Goal: Participate in discussion: Engage in conversation with other users on a specific topic

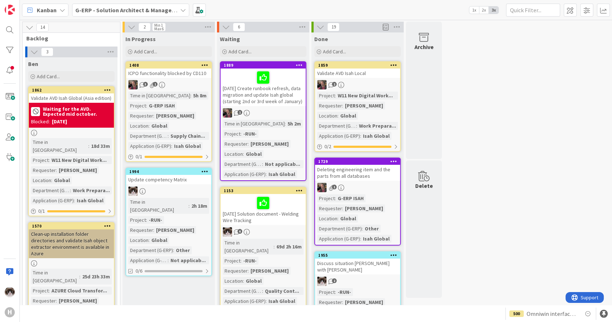
scroll to position [360, 0]
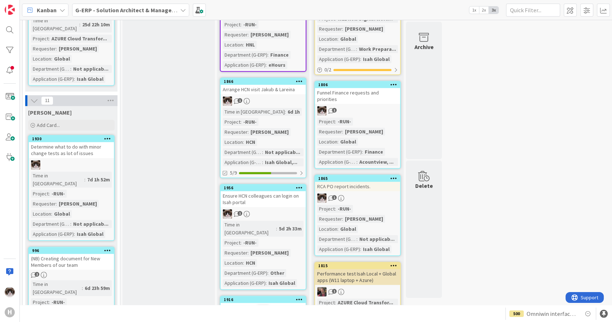
click at [116, 13] on b "G-ERP - Solution Architect & Management" at bounding box center [130, 9] width 110 height 7
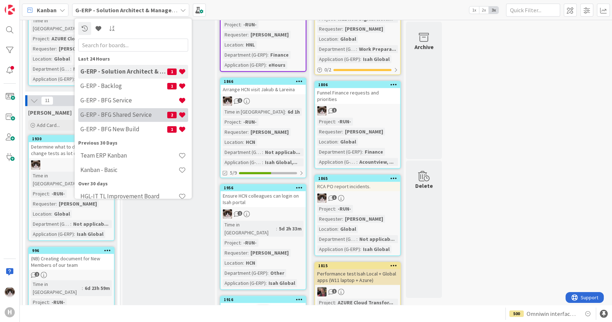
click at [126, 114] on h4 "G-ERP - BFG Shared Service" at bounding box center [123, 114] width 87 height 7
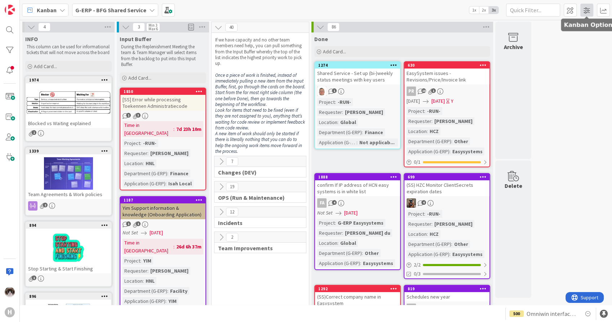
click at [588, 10] on span at bounding box center [586, 10] width 13 height 13
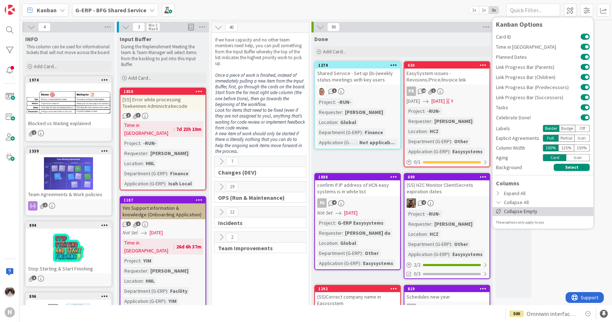
click at [546, 210] on div "Collapse Empty" at bounding box center [542, 211] width 101 height 9
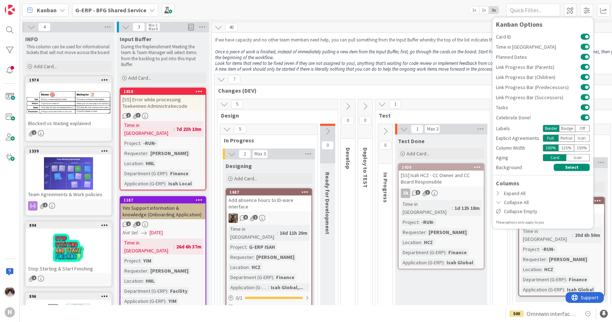
click at [428, 90] on span "Changes (DEV)" at bounding box center [421, 90] width 406 height 7
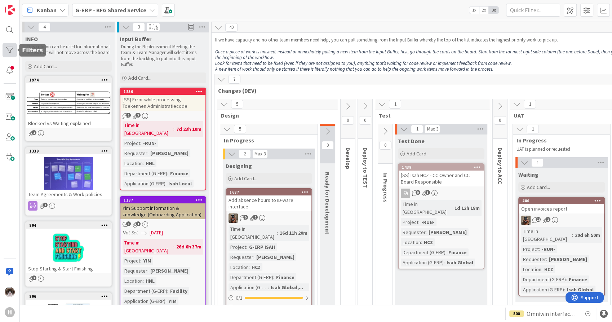
click at [5, 46] on div at bounding box center [10, 50] width 14 height 14
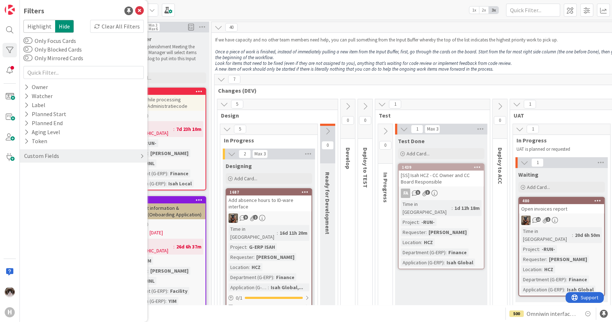
click at [61, 156] on div "Custom Fields" at bounding box center [84, 155] width 128 height 13
click at [26, 205] on icon at bounding box center [26, 207] width 5 height 6
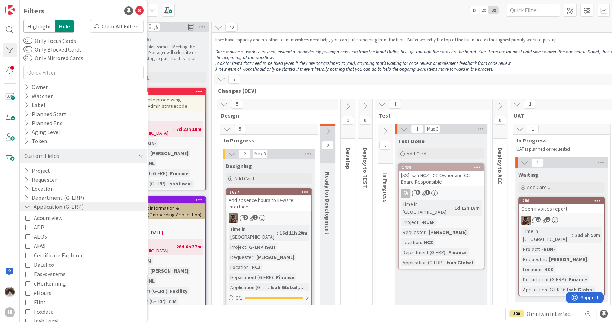
click at [26, 205] on icon at bounding box center [27, 207] width 6 height 6
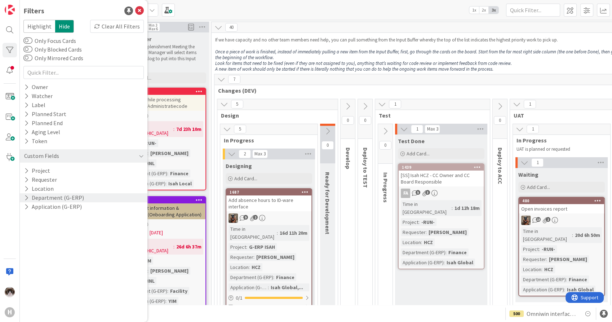
click at [26, 198] on icon at bounding box center [26, 198] width 5 height 6
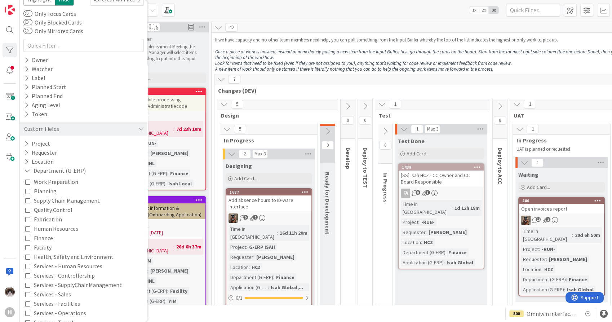
scroll to position [40, 0]
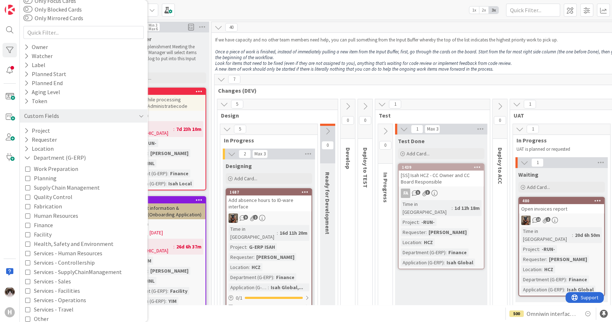
click at [29, 225] on icon at bounding box center [27, 224] width 5 height 5
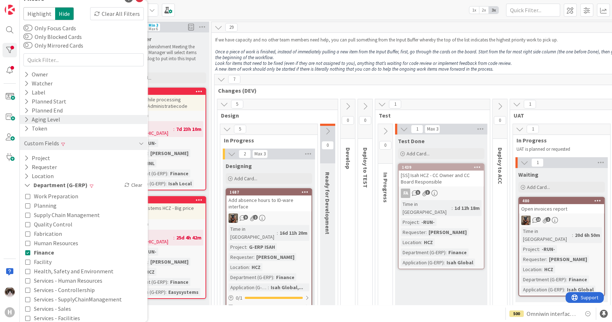
scroll to position [0, 0]
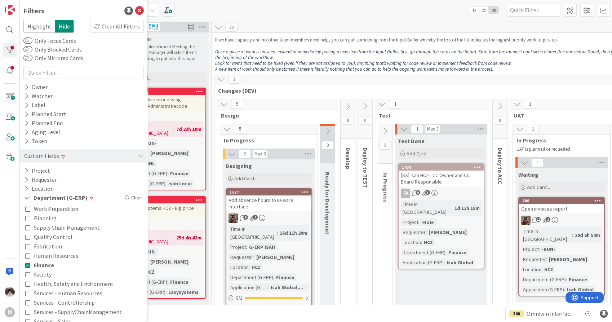
click at [349, 78] on div "7" at bounding box center [423, 79] width 419 height 11
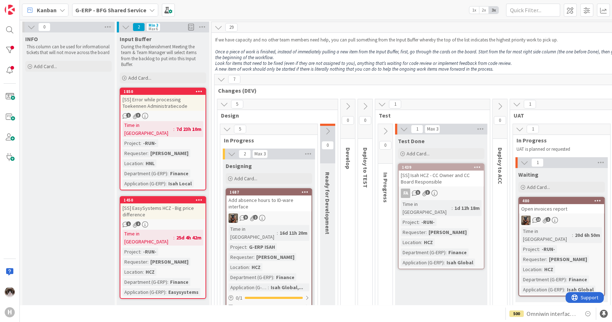
click at [122, 26] on icon at bounding box center [126, 27] width 8 height 8
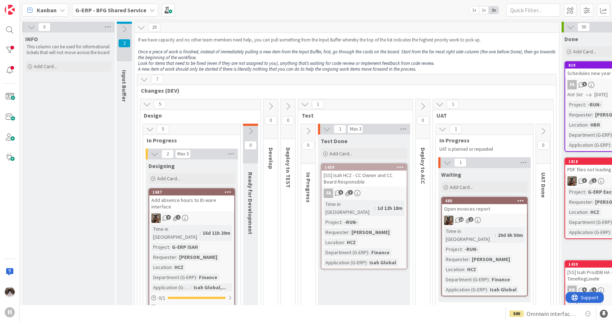
click at [567, 27] on icon at bounding box center [571, 27] width 8 height 8
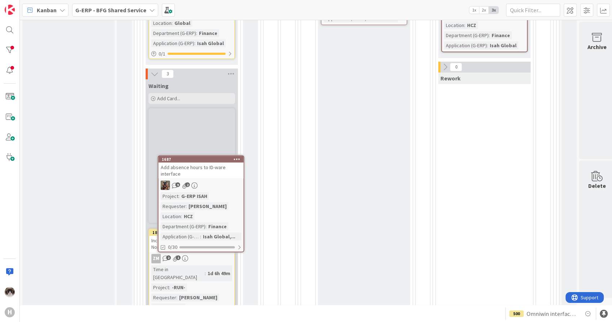
scroll to position [247, 0]
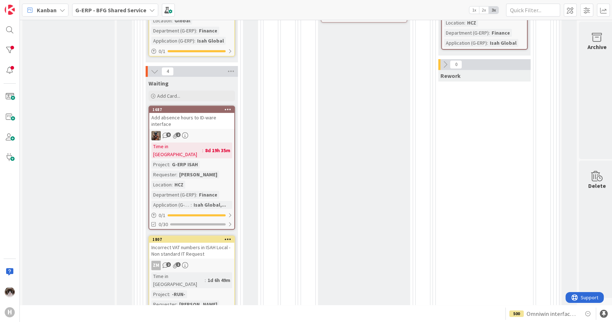
click at [220, 150] on div "Time in Column : 8d 19h 35m Project : G-ERP ISAH Requester : [PERSON_NAME] Loca…" at bounding box center [191, 175] width 81 height 66
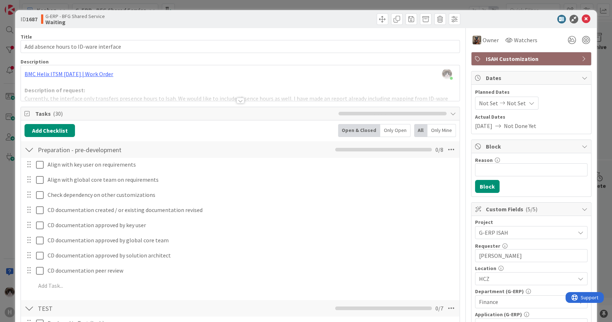
click at [236, 101] on div at bounding box center [240, 101] width 8 height 6
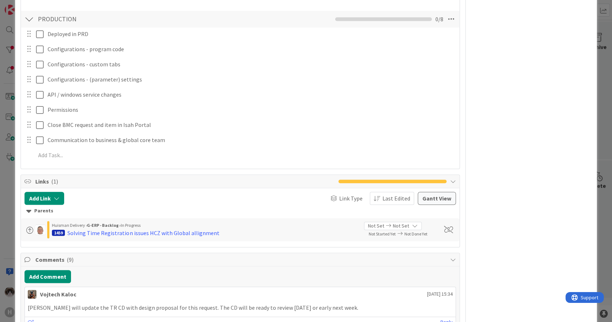
scroll to position [841, 0]
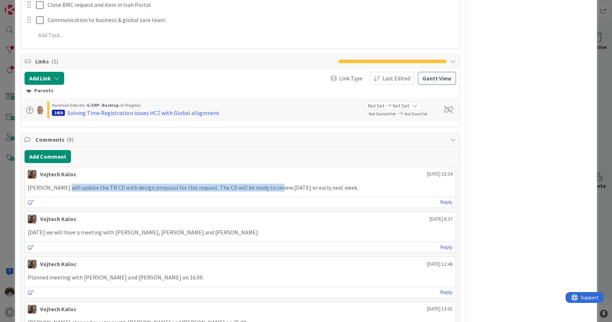
drag, startPoint x: 59, startPoint y: 189, endPoint x: 283, endPoint y: 185, distance: 223.5
click at [277, 185] on p "[PERSON_NAME] will update the TR CD with design proposal for this request. The …" at bounding box center [240, 187] width 425 height 8
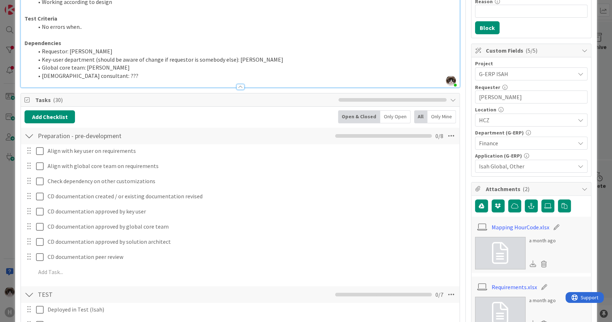
scroll to position [0, 0]
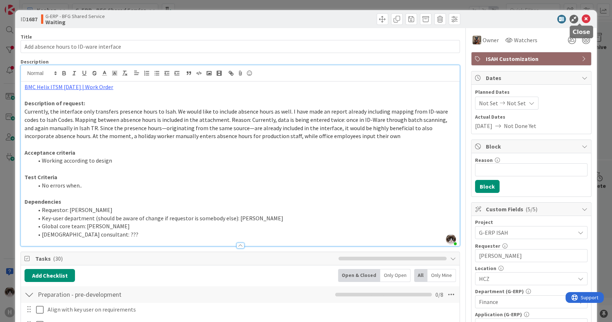
click at [582, 21] on icon at bounding box center [586, 19] width 9 height 9
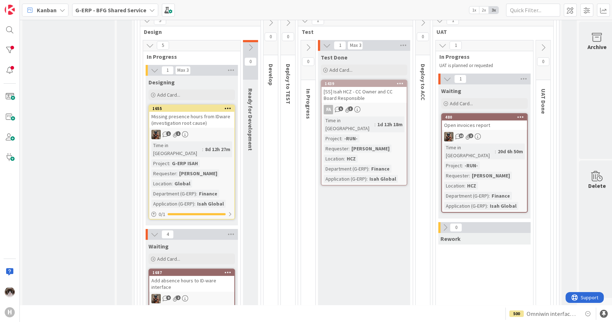
scroll to position [87, 0]
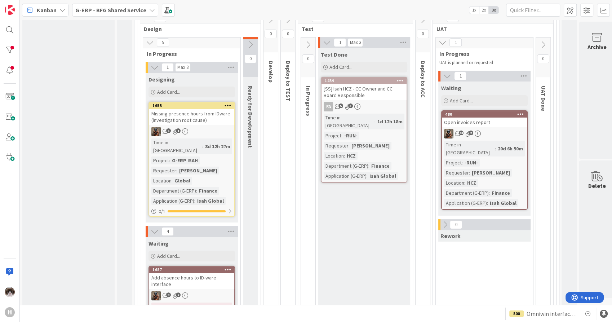
click at [215, 121] on div "Missing presence hours from IDware (investigation root cause)" at bounding box center [191, 117] width 85 height 16
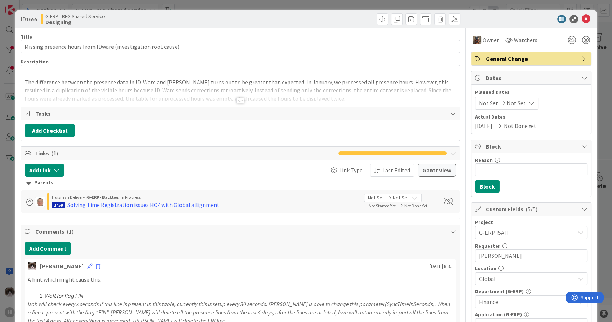
click at [238, 102] on div at bounding box center [240, 101] width 8 height 6
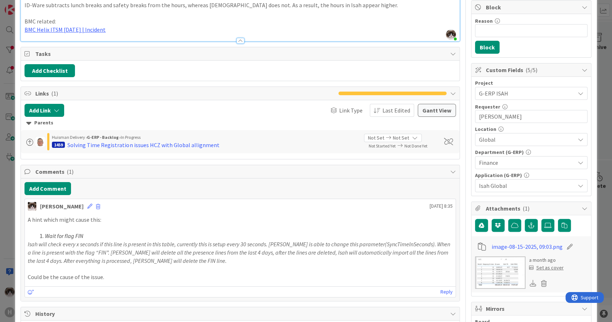
scroll to position [160, 0]
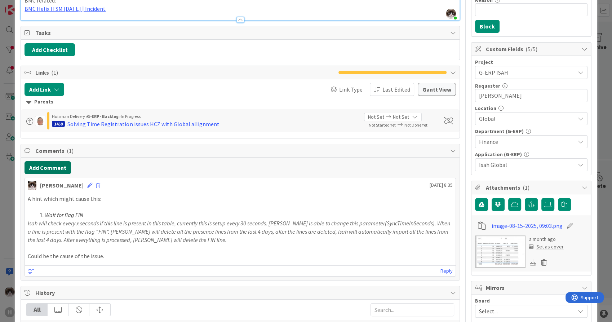
click at [49, 167] on button "Add Comment" at bounding box center [48, 167] width 46 height 13
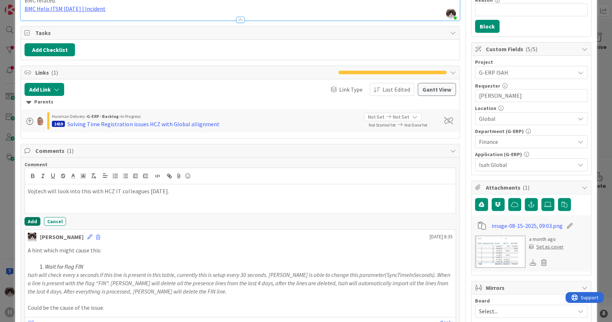
click at [36, 219] on button "Add" at bounding box center [33, 221] width 16 height 9
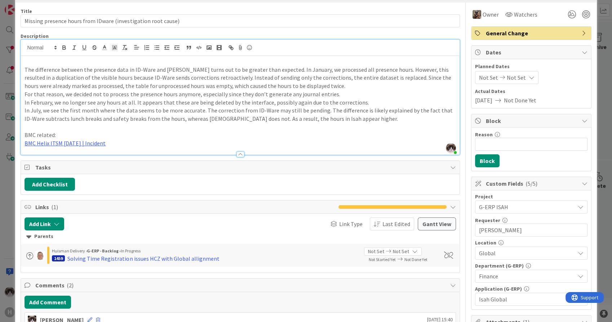
scroll to position [0, 0]
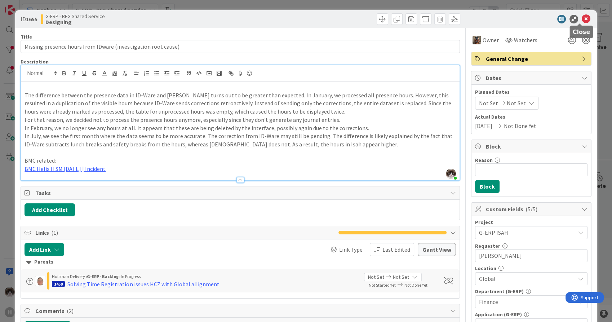
click at [582, 17] on icon at bounding box center [586, 19] width 9 height 9
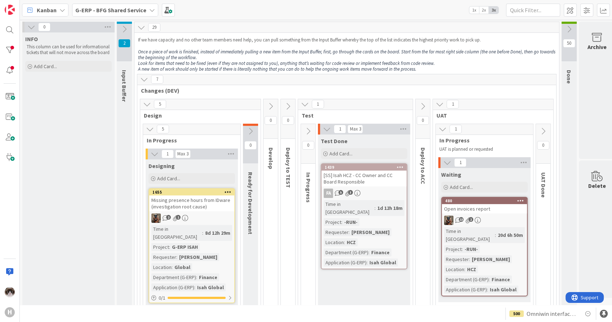
click at [125, 28] on icon at bounding box center [124, 29] width 8 height 8
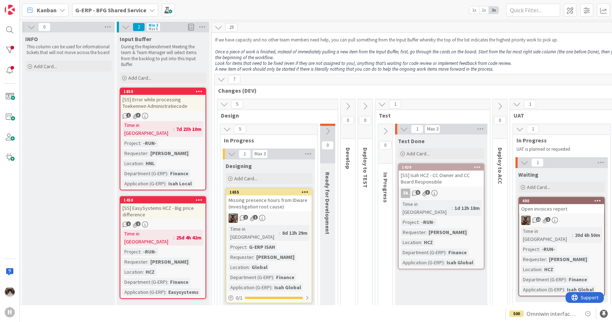
click at [137, 12] on b "G-ERP - BFG Shared Service" at bounding box center [110, 9] width 71 height 7
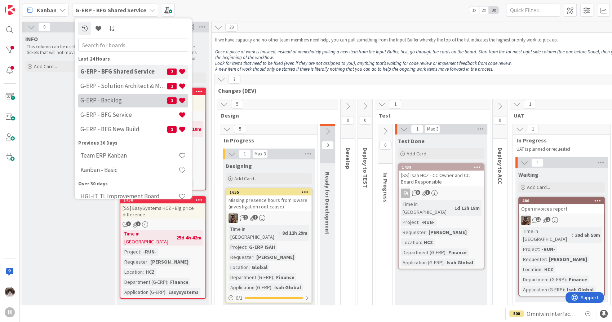
click at [111, 102] on h4 "G-ERP - Backlog" at bounding box center [123, 100] width 87 height 7
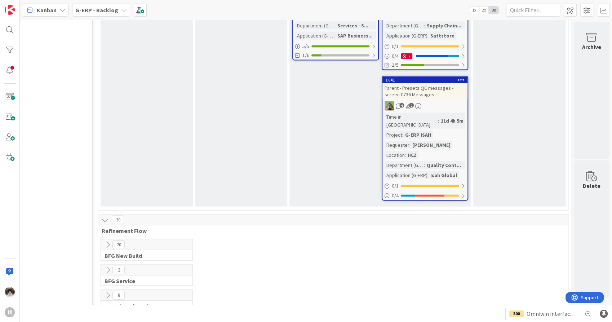
scroll to position [1522, 240]
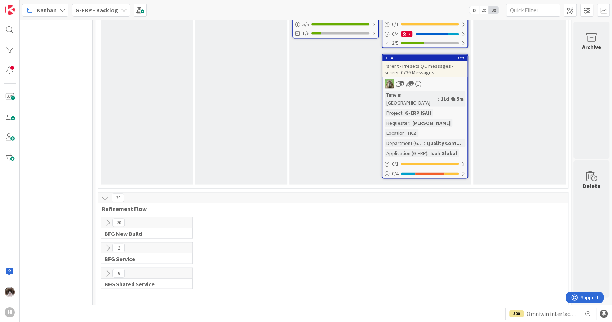
click at [104, 269] on icon at bounding box center [108, 273] width 8 height 8
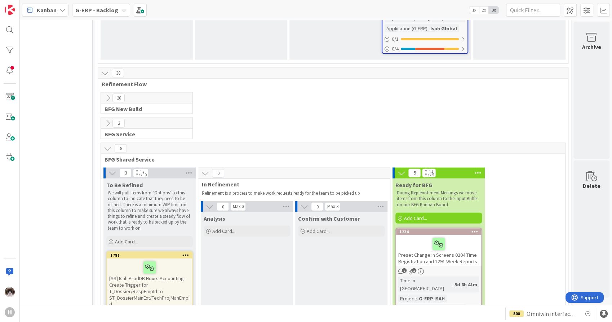
scroll to position [1642, 240]
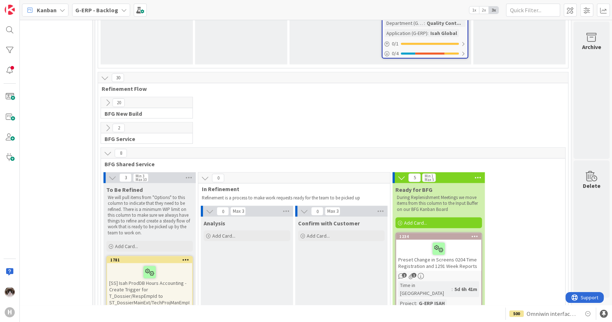
click at [453, 273] on div "2 1" at bounding box center [438, 276] width 85 height 6
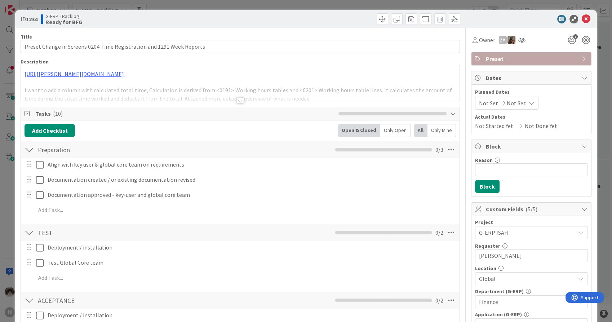
click at [239, 100] on div at bounding box center [240, 101] width 8 height 6
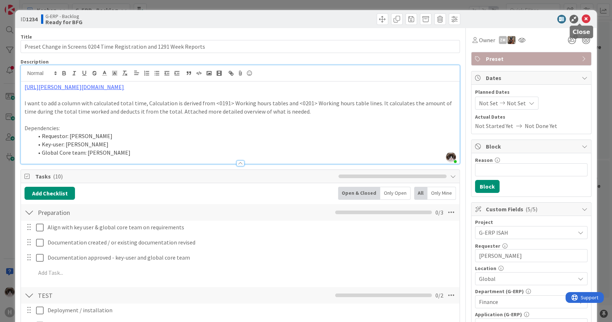
click at [582, 22] on icon at bounding box center [586, 19] width 9 height 9
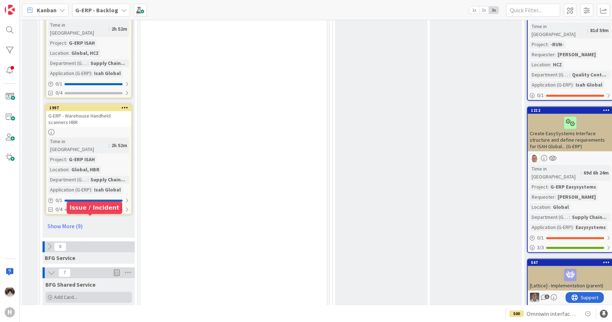
scroll to position [1035, 0]
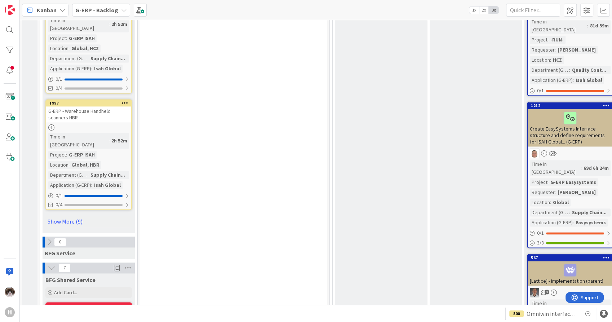
click at [50, 264] on icon at bounding box center [52, 268] width 8 height 8
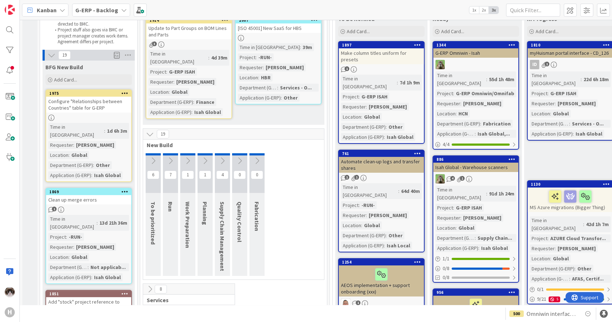
scroll to position [0, 0]
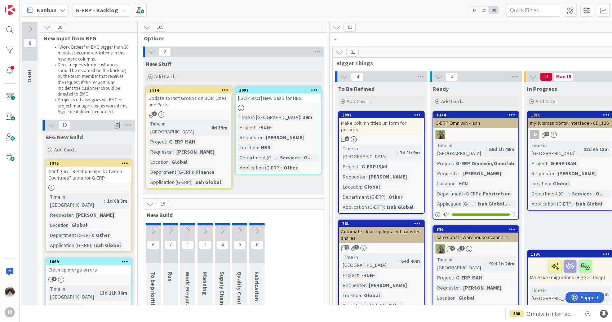
click at [337, 58] on div "31 Bigger Things" at bounding box center [568, 57] width 470 height 21
click at [339, 53] on icon at bounding box center [340, 52] width 8 height 8
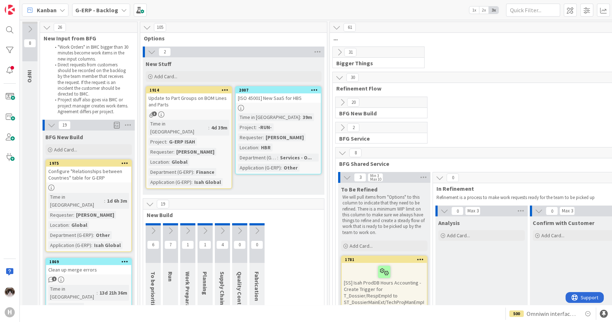
click at [339, 77] on icon at bounding box center [340, 78] width 8 height 8
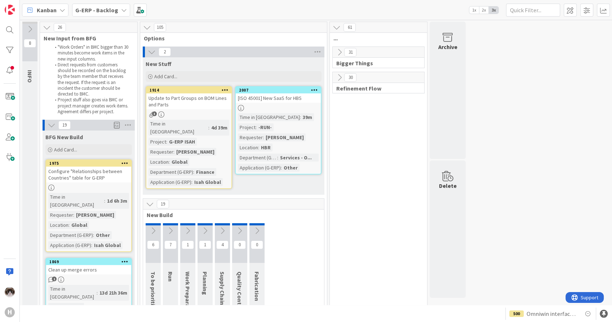
scroll to position [160, 0]
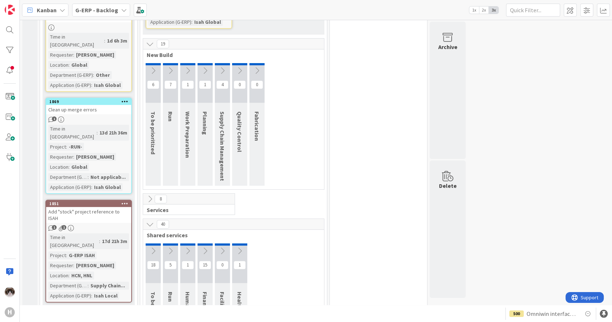
click at [150, 40] on div "19" at bounding box center [233, 44] width 181 height 11
click at [150, 40] on icon at bounding box center [150, 44] width 8 height 8
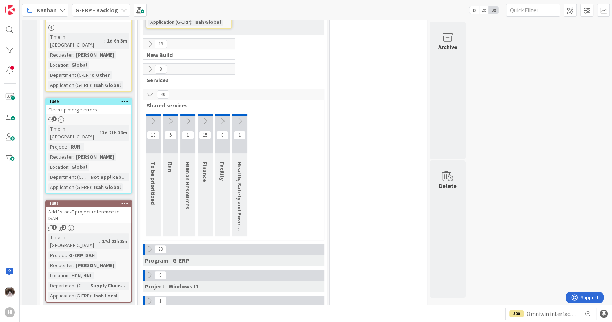
click at [150, 90] on icon at bounding box center [150, 94] width 8 height 8
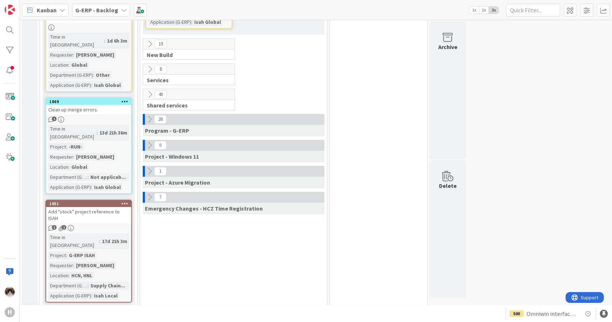
click at [151, 193] on icon at bounding box center [150, 197] width 8 height 8
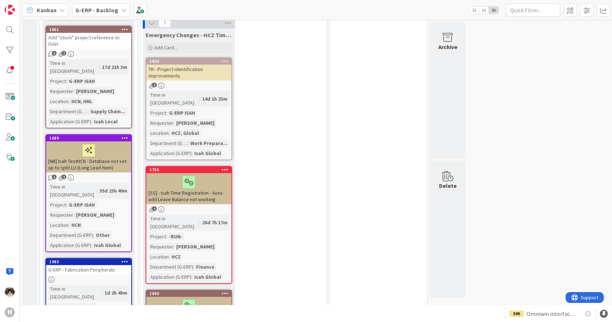
scroll to position [320, 0]
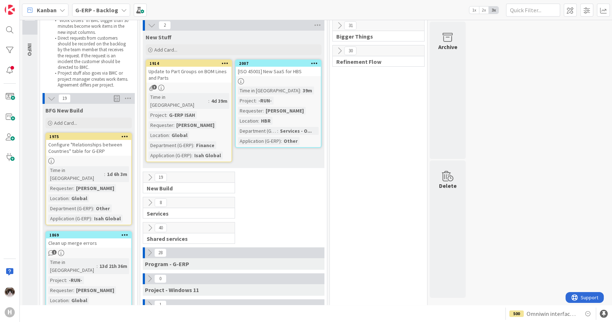
scroll to position [0, 0]
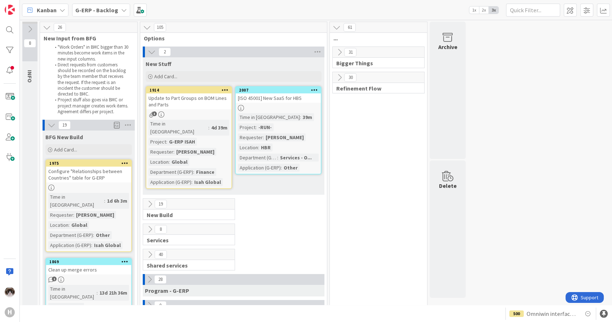
click at [336, 79] on icon at bounding box center [340, 78] width 8 height 8
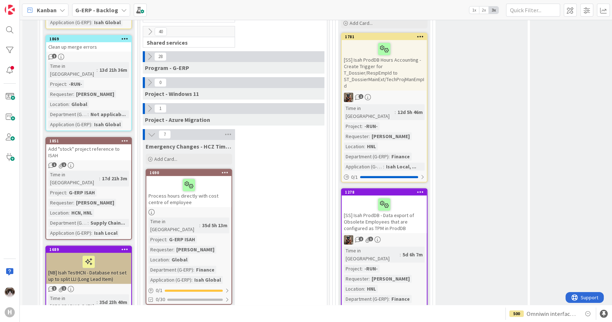
scroll to position [280, 0]
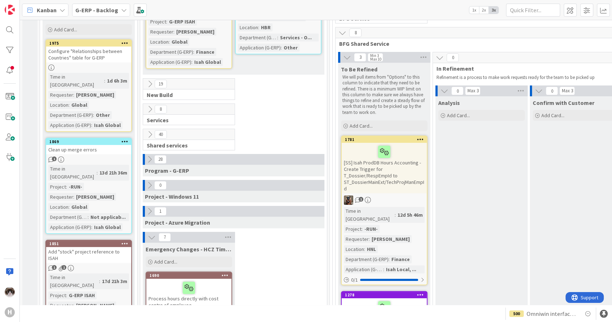
scroll to position [80, 0]
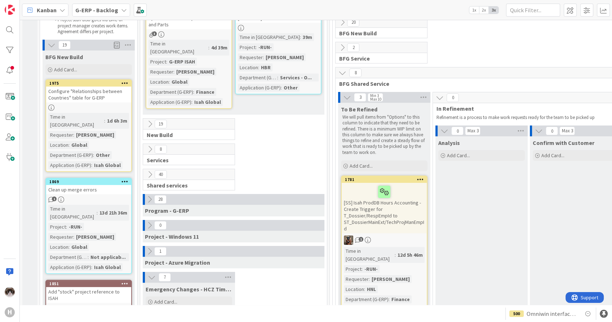
click at [52, 45] on icon at bounding box center [52, 45] width 8 height 8
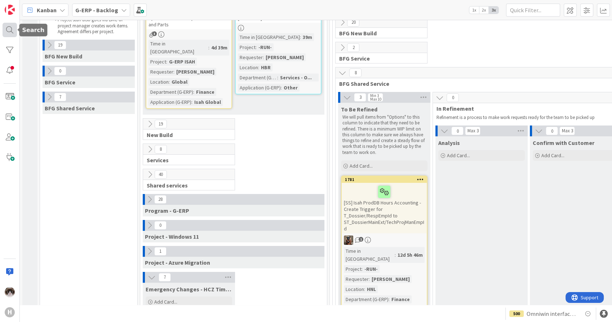
drag, startPoint x: 6, startPoint y: 35, endPoint x: 14, endPoint y: 40, distance: 9.8
click at [6, 35] on div at bounding box center [10, 30] width 14 height 14
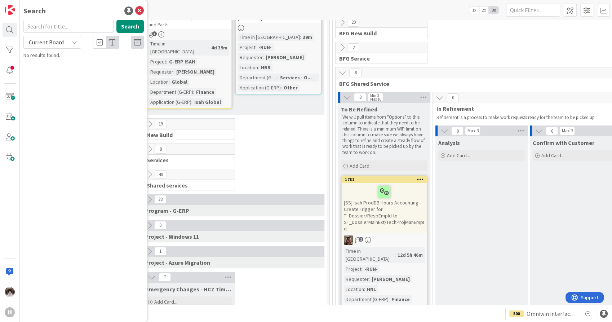
click at [45, 40] on span "Current Board" at bounding box center [46, 42] width 35 height 7
click at [47, 73] on span "All Boards" at bounding box center [64, 72] width 75 height 11
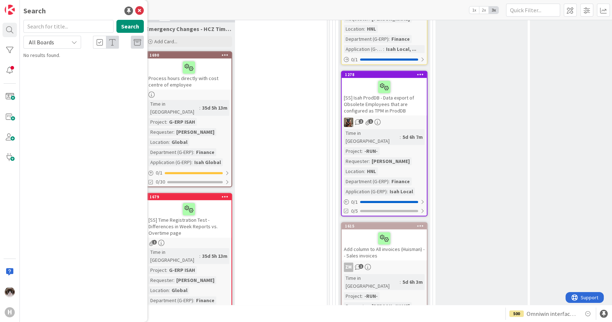
scroll to position [400, 0]
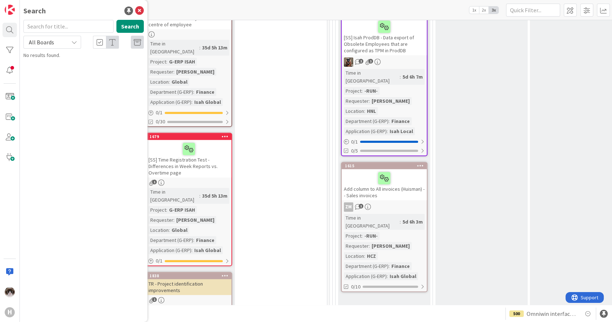
click at [141, 10] on icon at bounding box center [139, 10] width 9 height 9
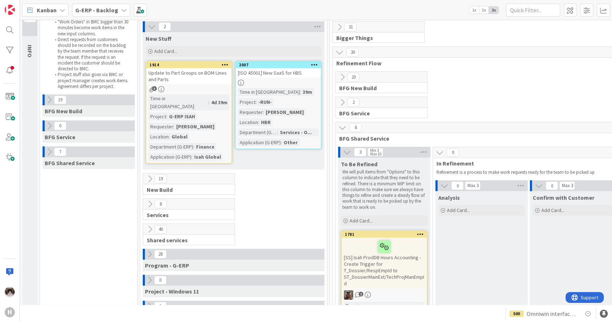
scroll to position [22, 0]
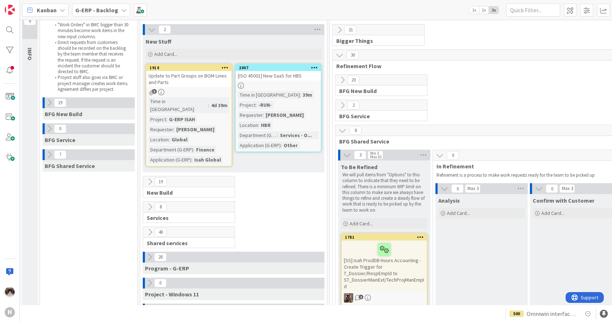
click at [46, 154] on icon at bounding box center [49, 155] width 8 height 8
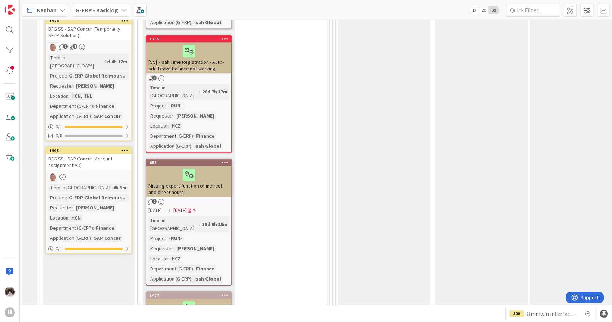
scroll to position [783, 0]
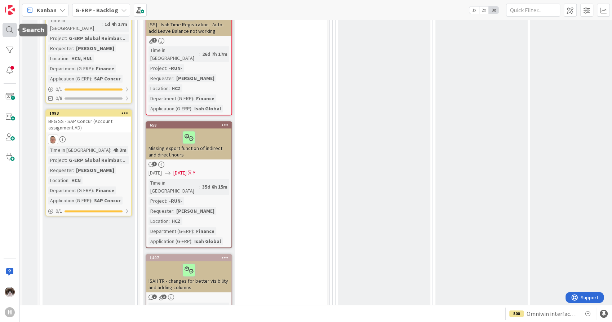
click at [9, 35] on div at bounding box center [10, 30] width 14 height 14
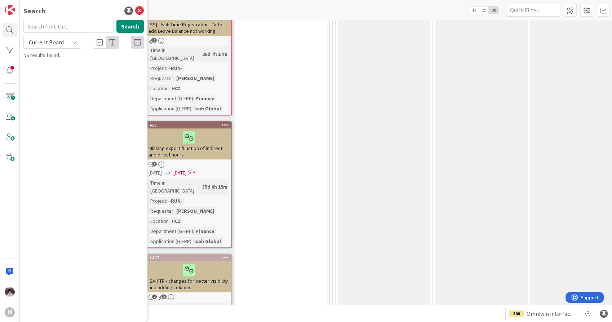
click at [56, 49] on div "Search Current Board No results found." at bounding box center [83, 39] width 120 height 39
click at [57, 46] on span "Current Board" at bounding box center [45, 42] width 37 height 10
click at [51, 71] on span "All Boards" at bounding box center [64, 72] width 75 height 11
click at [46, 31] on input "text" at bounding box center [68, 26] width 90 height 13
type input "1752"
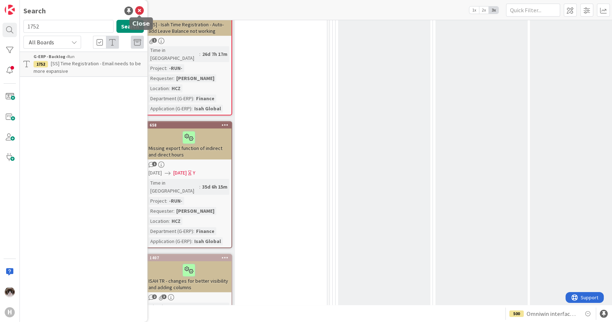
click at [141, 13] on icon at bounding box center [139, 10] width 9 height 9
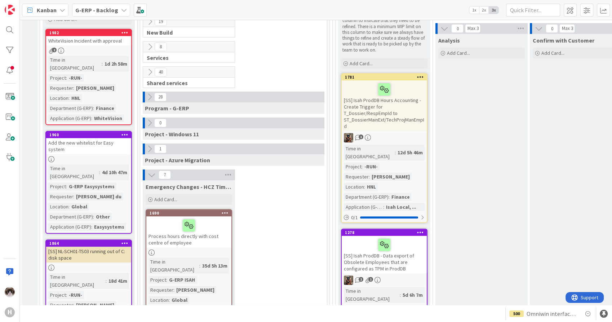
scroll to position [142, 0]
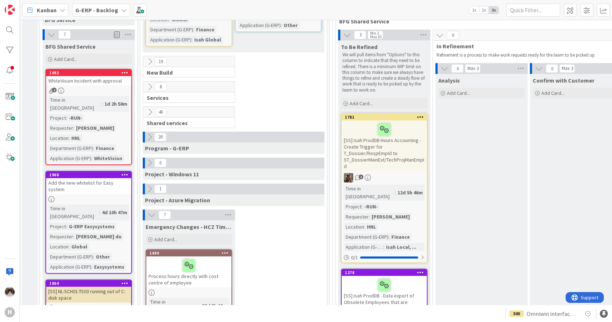
click at [148, 108] on icon at bounding box center [150, 112] width 8 height 8
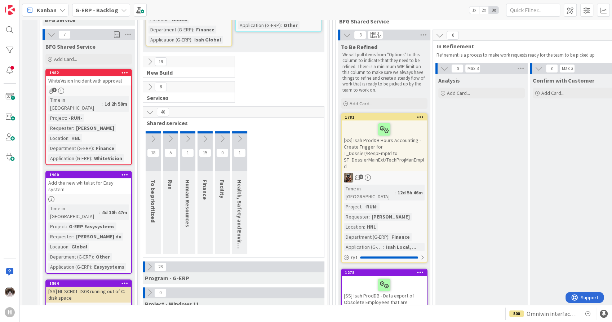
click at [170, 135] on icon at bounding box center [171, 139] width 8 height 8
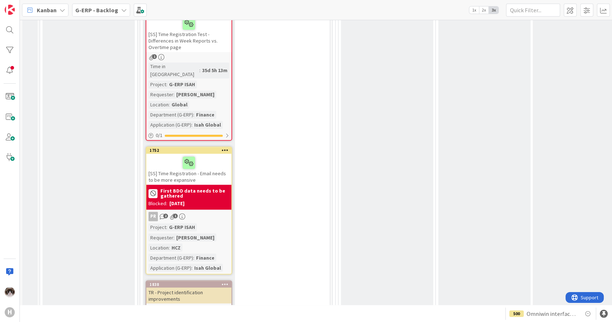
scroll to position [1171, 0]
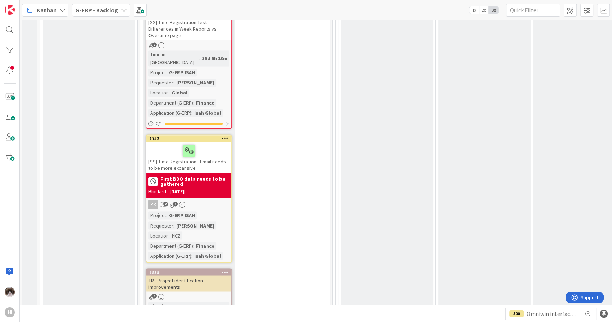
click at [221, 142] on div "[SS] Time Registration - Email needs to be more expansive" at bounding box center [188, 157] width 85 height 31
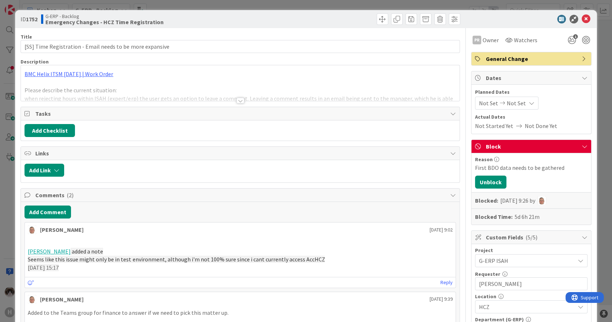
click at [238, 101] on div at bounding box center [240, 101] width 8 height 6
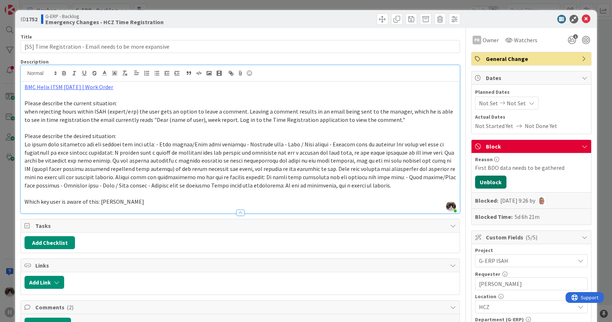
click at [484, 180] on button "Unblock" at bounding box center [490, 182] width 31 height 13
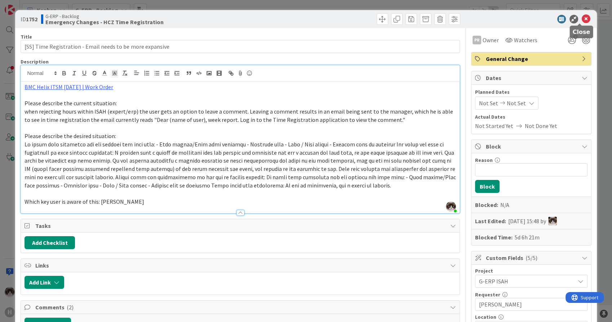
click at [582, 15] on icon at bounding box center [586, 19] width 9 height 9
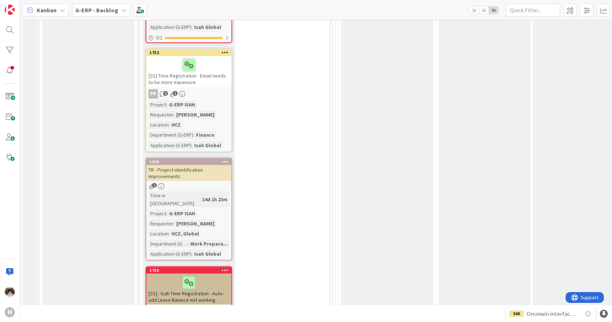
scroll to position [1251, 0]
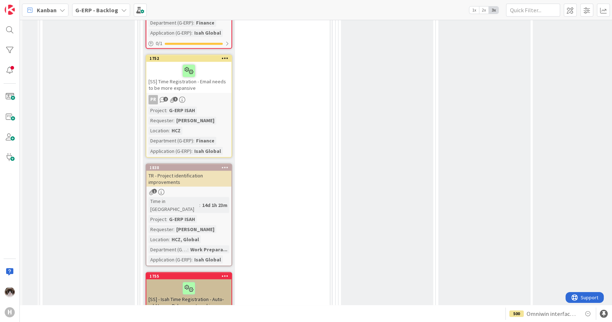
click at [199, 170] on div "TR - Project identification improvements" at bounding box center [188, 178] width 85 height 16
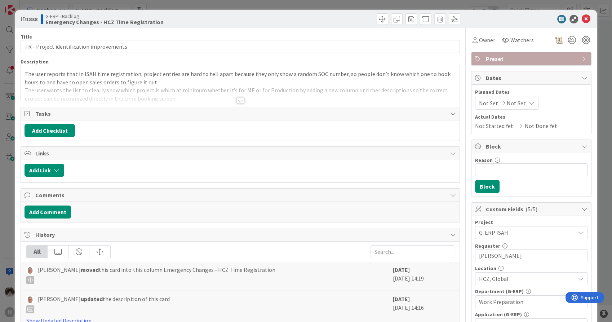
click at [237, 101] on div at bounding box center [240, 101] width 8 height 6
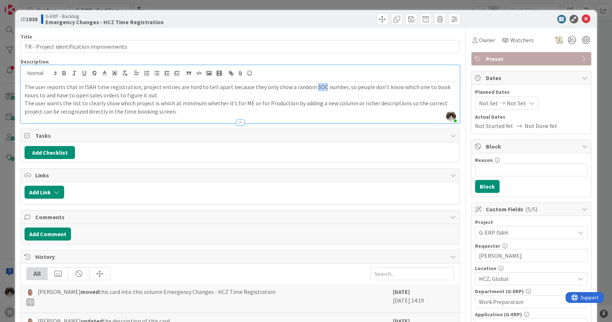
drag, startPoint x: 306, startPoint y: 85, endPoint x: 308, endPoint y: 93, distance: 8.6
click at [314, 87] on p "The user reports that in ISAH time registration, project entries are hard to te…" at bounding box center [240, 91] width 431 height 16
click at [224, 110] on p "The user wants the list to clearly show which project is which at minimum wheth…" at bounding box center [240, 107] width 431 height 16
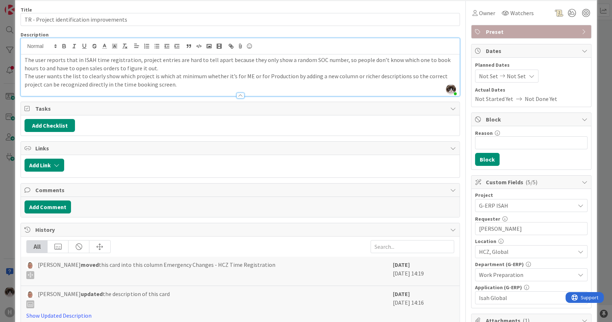
scroll to position [40, 0]
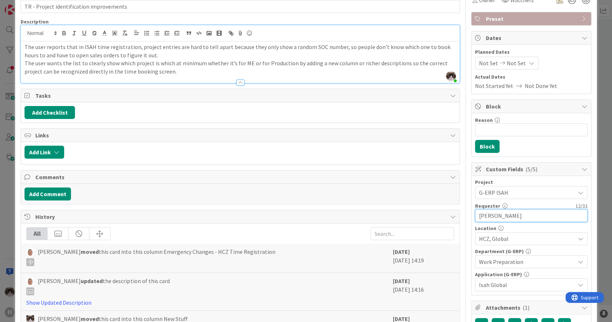
drag, startPoint x: 506, startPoint y: 213, endPoint x: 473, endPoint y: 216, distance: 33.2
click at [475, 216] on input "[PERSON_NAME]" at bounding box center [531, 215] width 112 height 13
click at [55, 194] on button "Add Comment" at bounding box center [48, 193] width 46 height 13
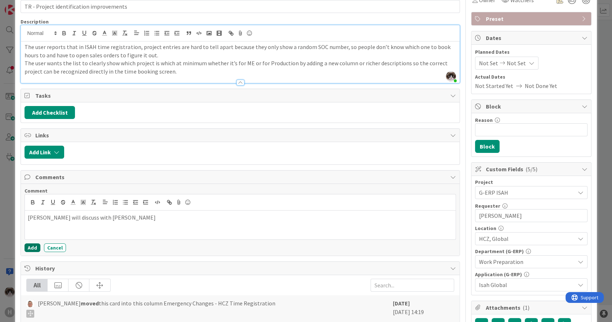
click at [32, 243] on button "Add" at bounding box center [33, 247] width 16 height 9
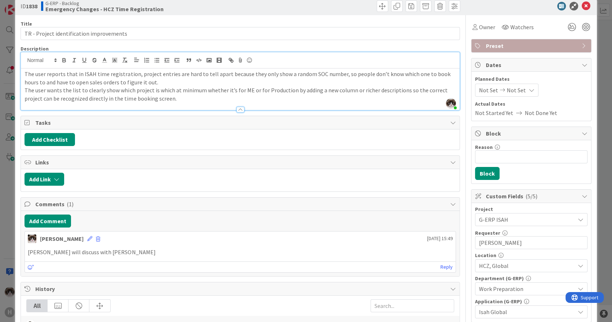
scroll to position [0, 0]
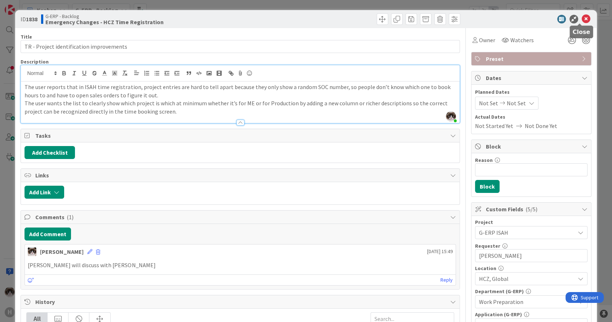
click at [584, 17] on icon at bounding box center [586, 19] width 9 height 9
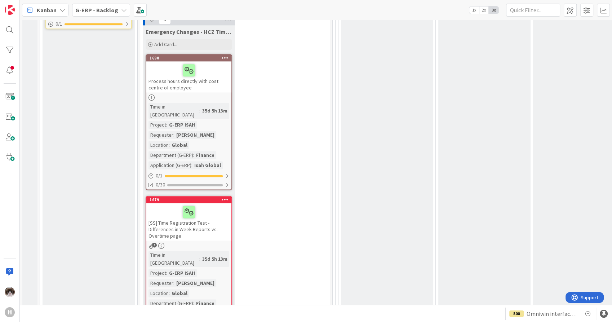
scroll to position [930, 0]
